Goal: Information Seeking & Learning: Learn about a topic

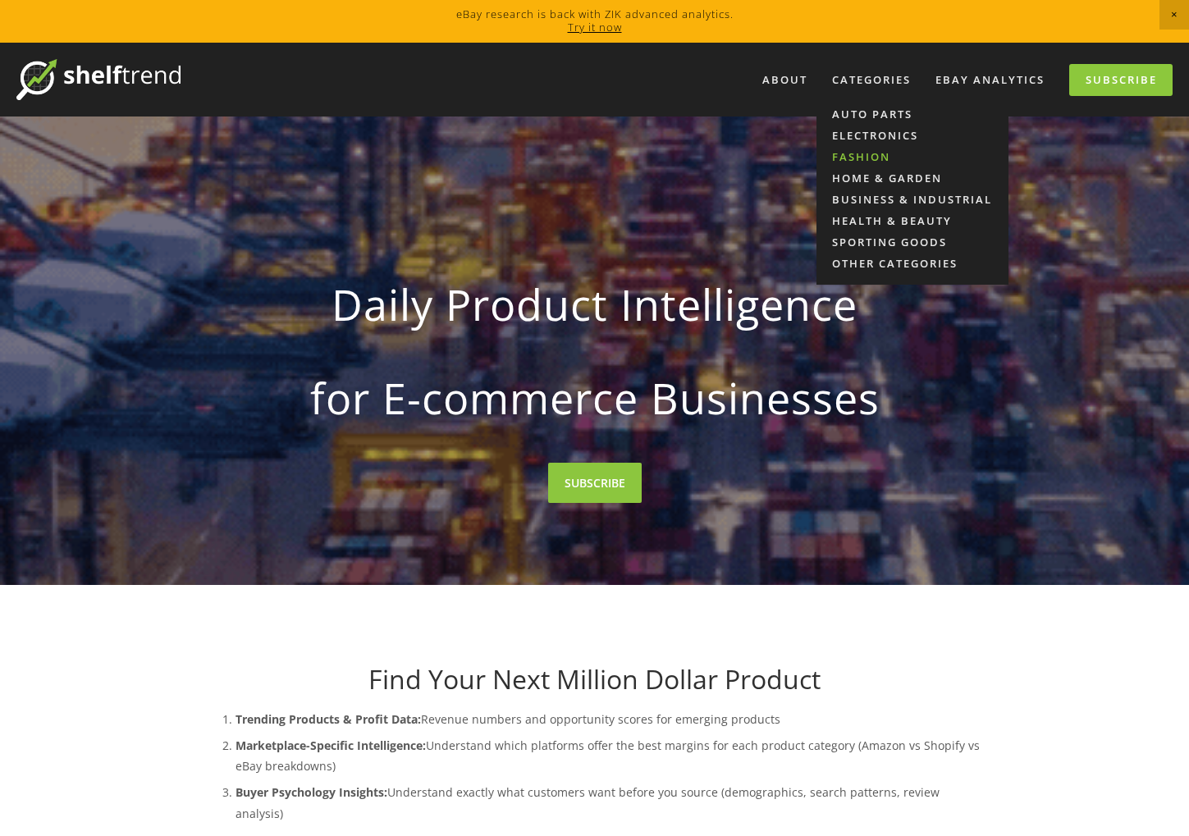
click at [874, 153] on link "Fashion" at bounding box center [912, 156] width 192 height 21
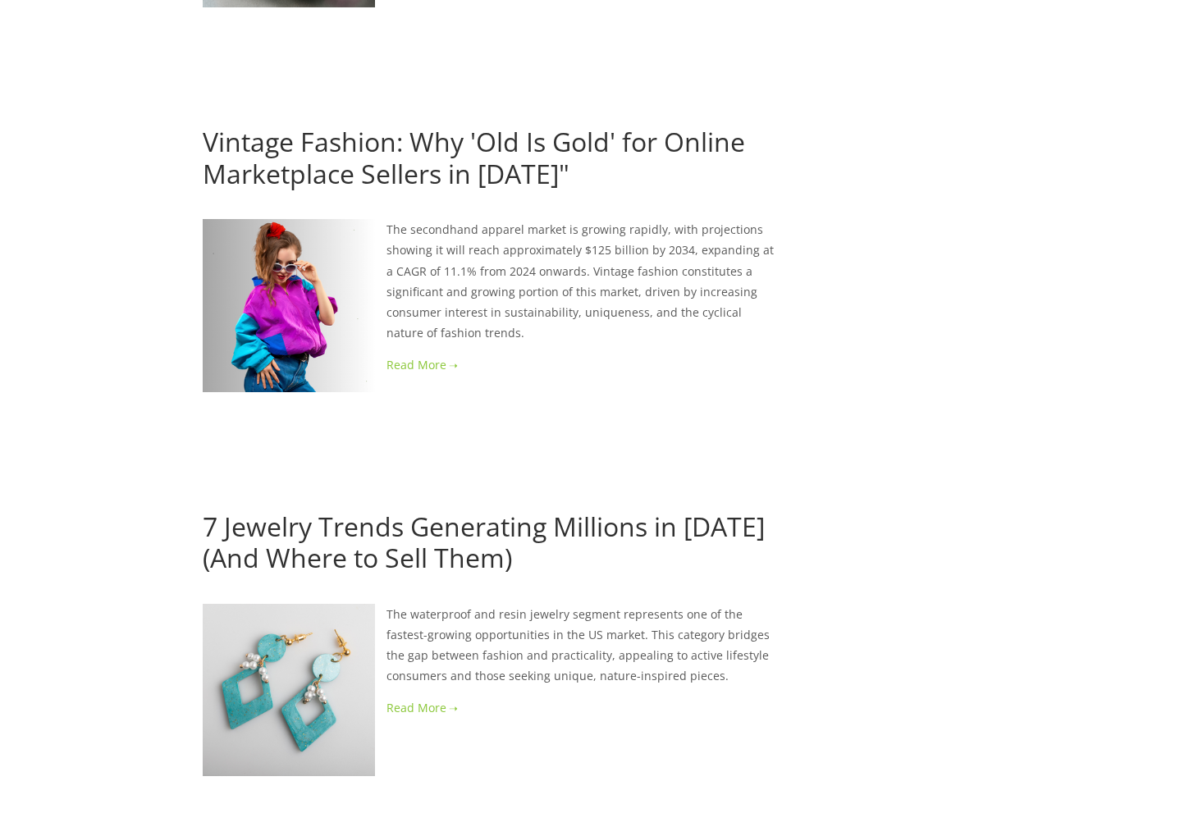
scroll to position [3779, 0]
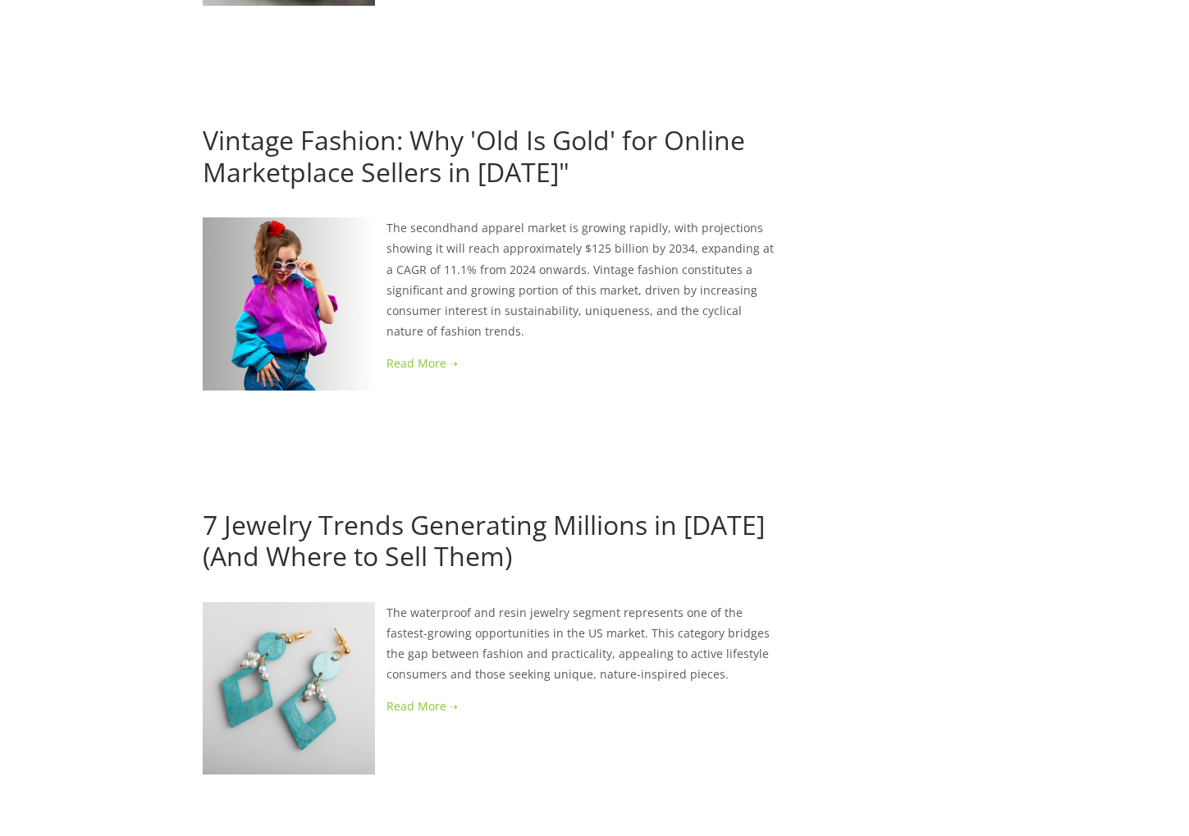
click at [417, 353] on link at bounding box center [490, 363] width 575 height 21
